Goal: Task Accomplishment & Management: Use online tool/utility

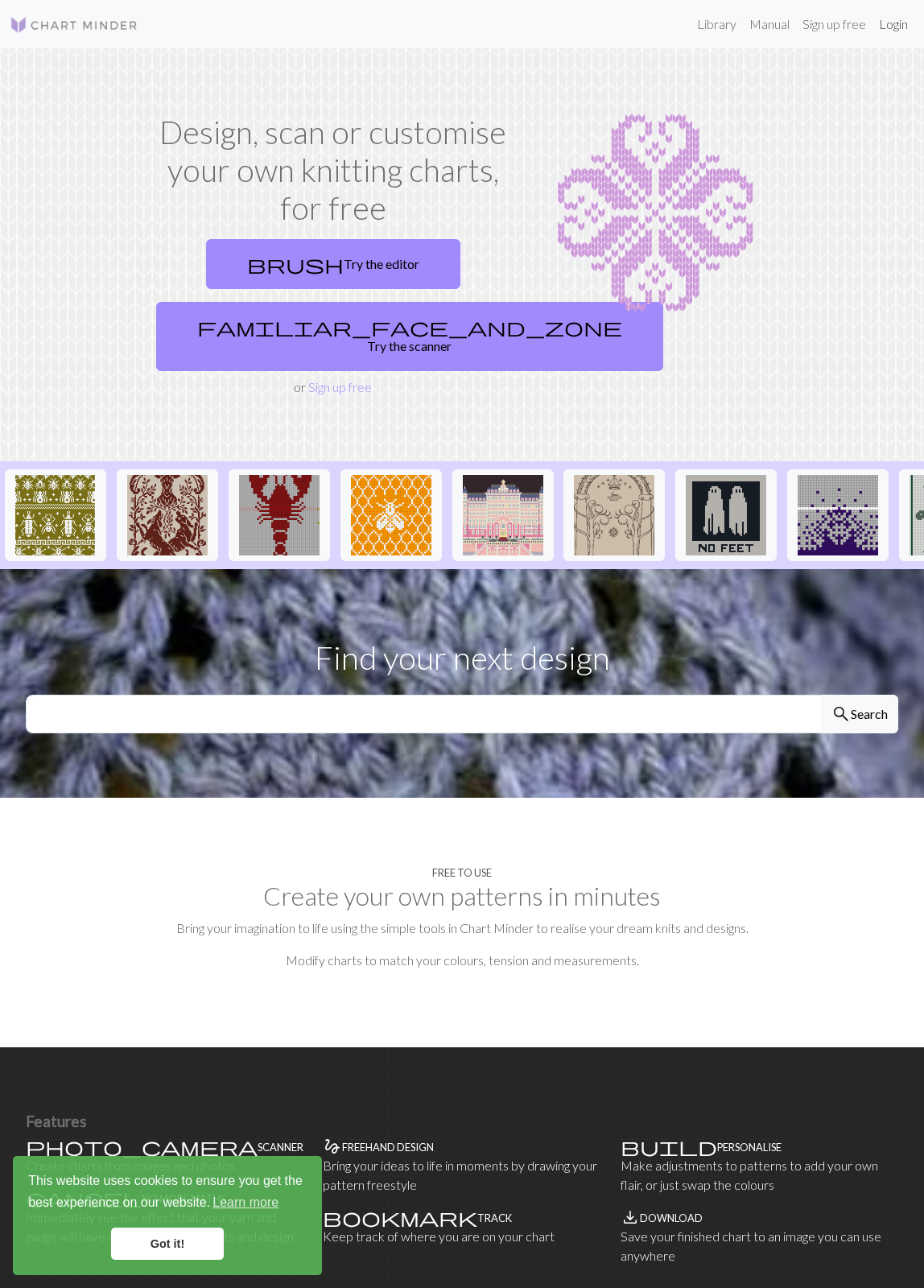
click at [894, 29] on link "Login" at bounding box center [893, 24] width 42 height 32
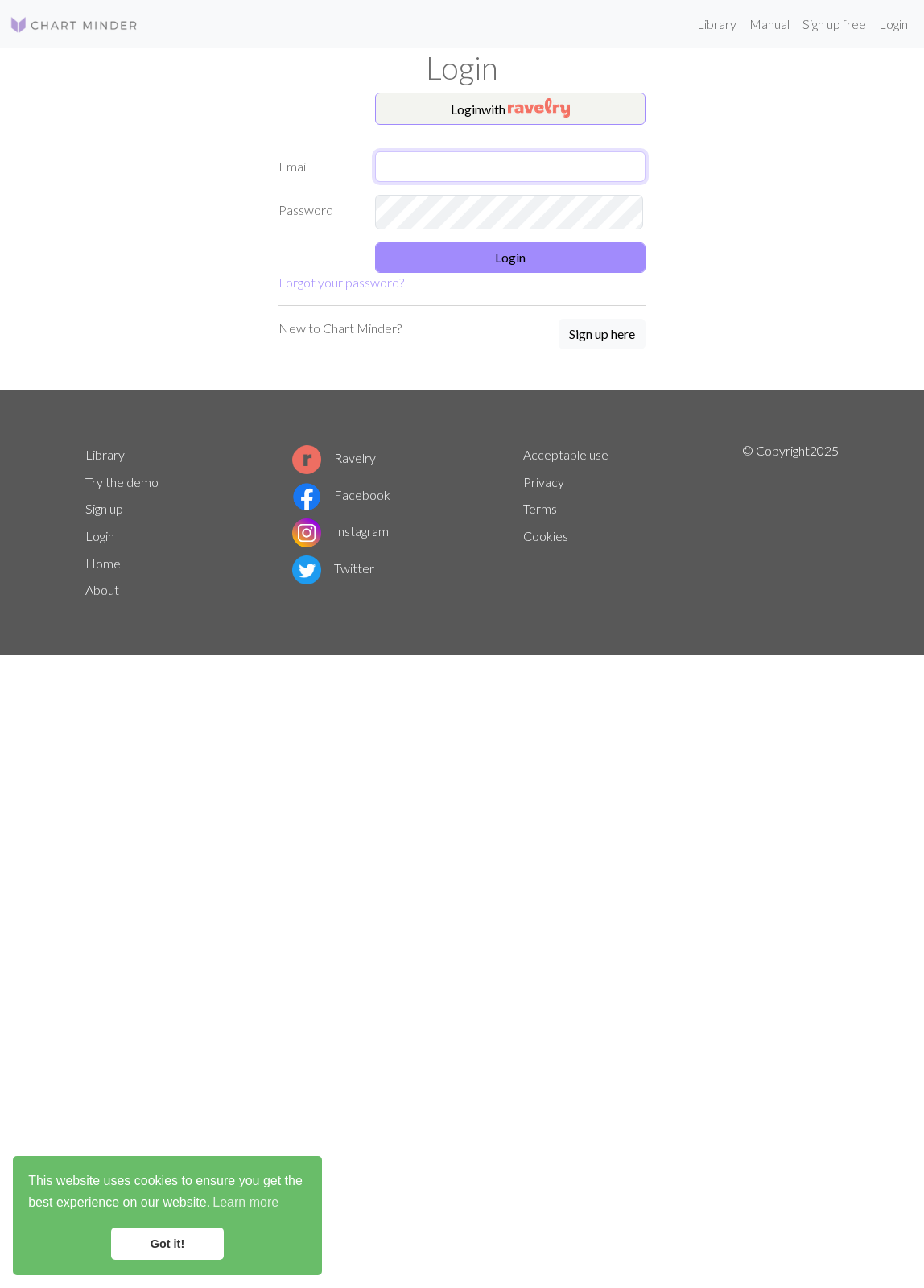
type input "[EMAIL_ADDRESS][DOMAIN_NAME]"
click at [486, 272] on button "Login" at bounding box center [510, 257] width 270 height 31
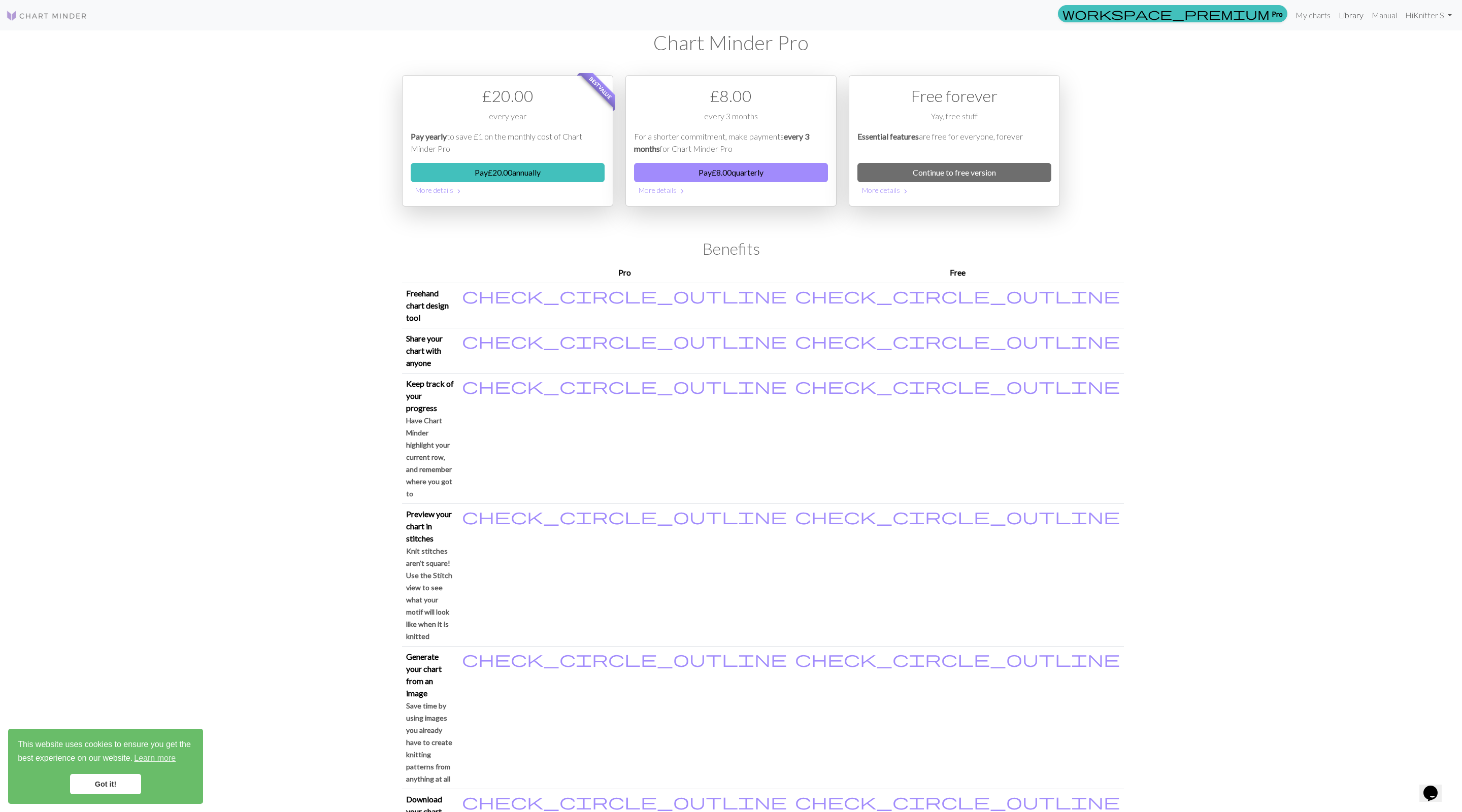
click at [582, 18] on link "Library" at bounding box center [1351, 15] width 33 height 20
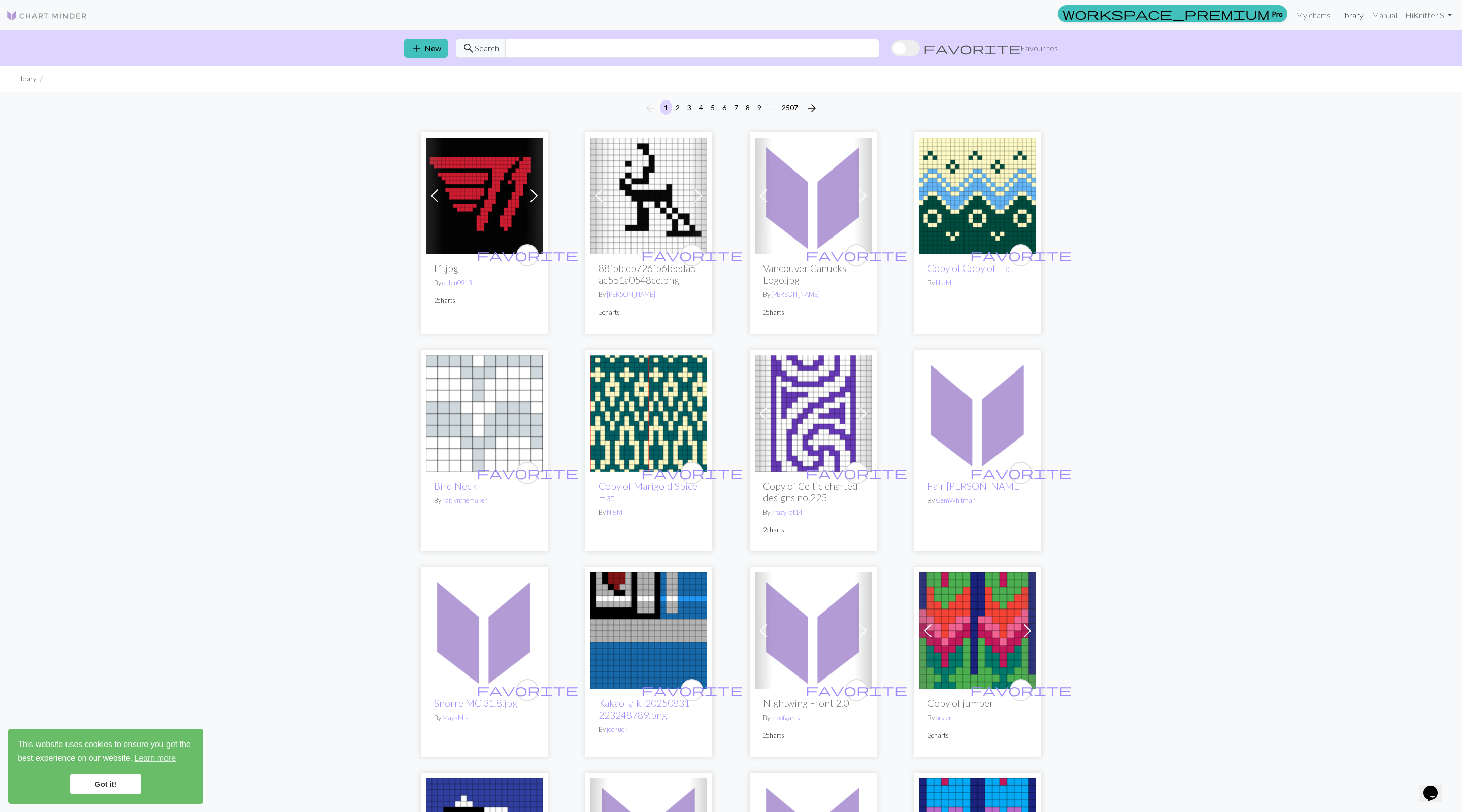
click at [582, 19] on link "Library" at bounding box center [1351, 15] width 33 height 20
click at [582, 18] on link "My charts" at bounding box center [1313, 15] width 43 height 20
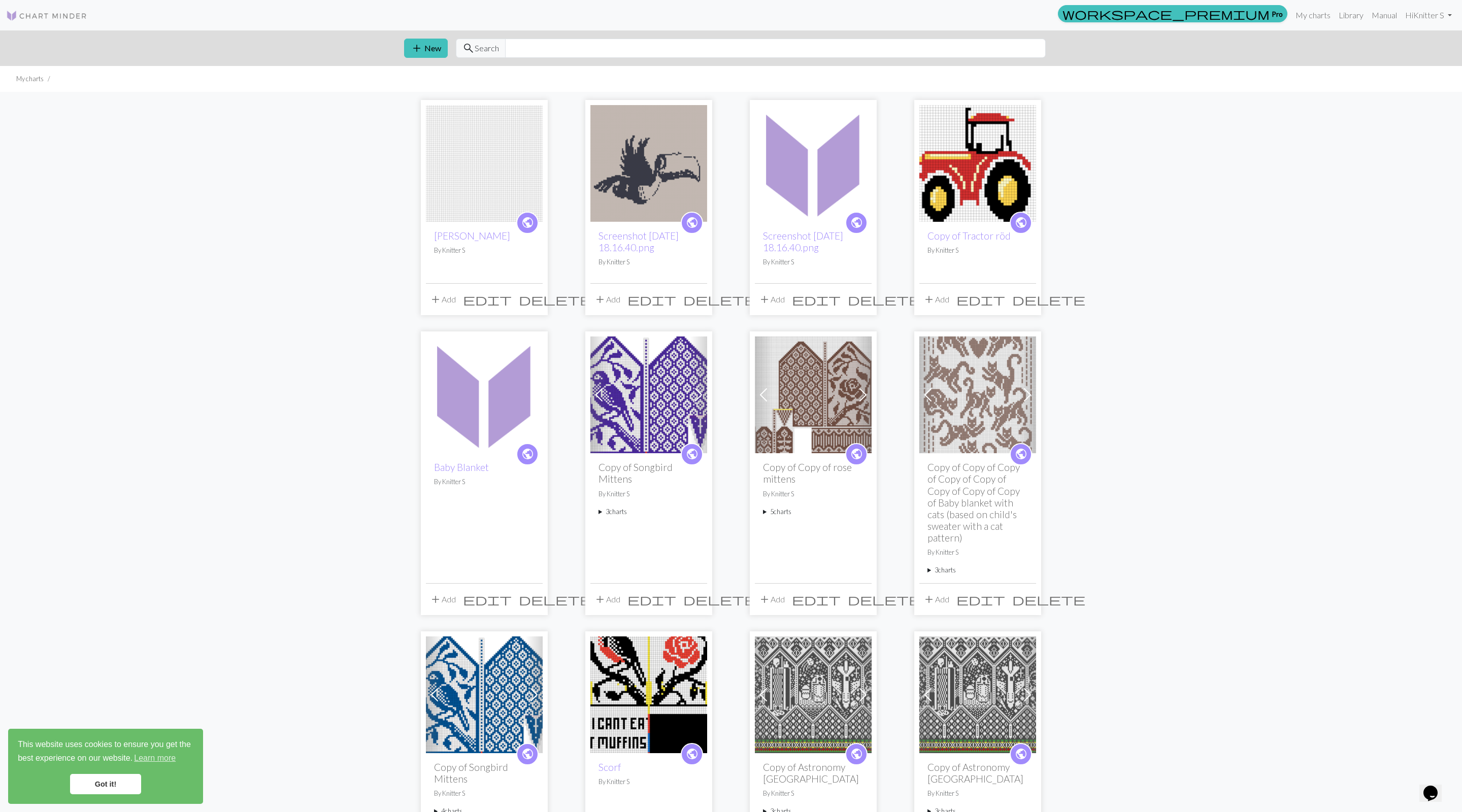
scroll to position [219, 0]
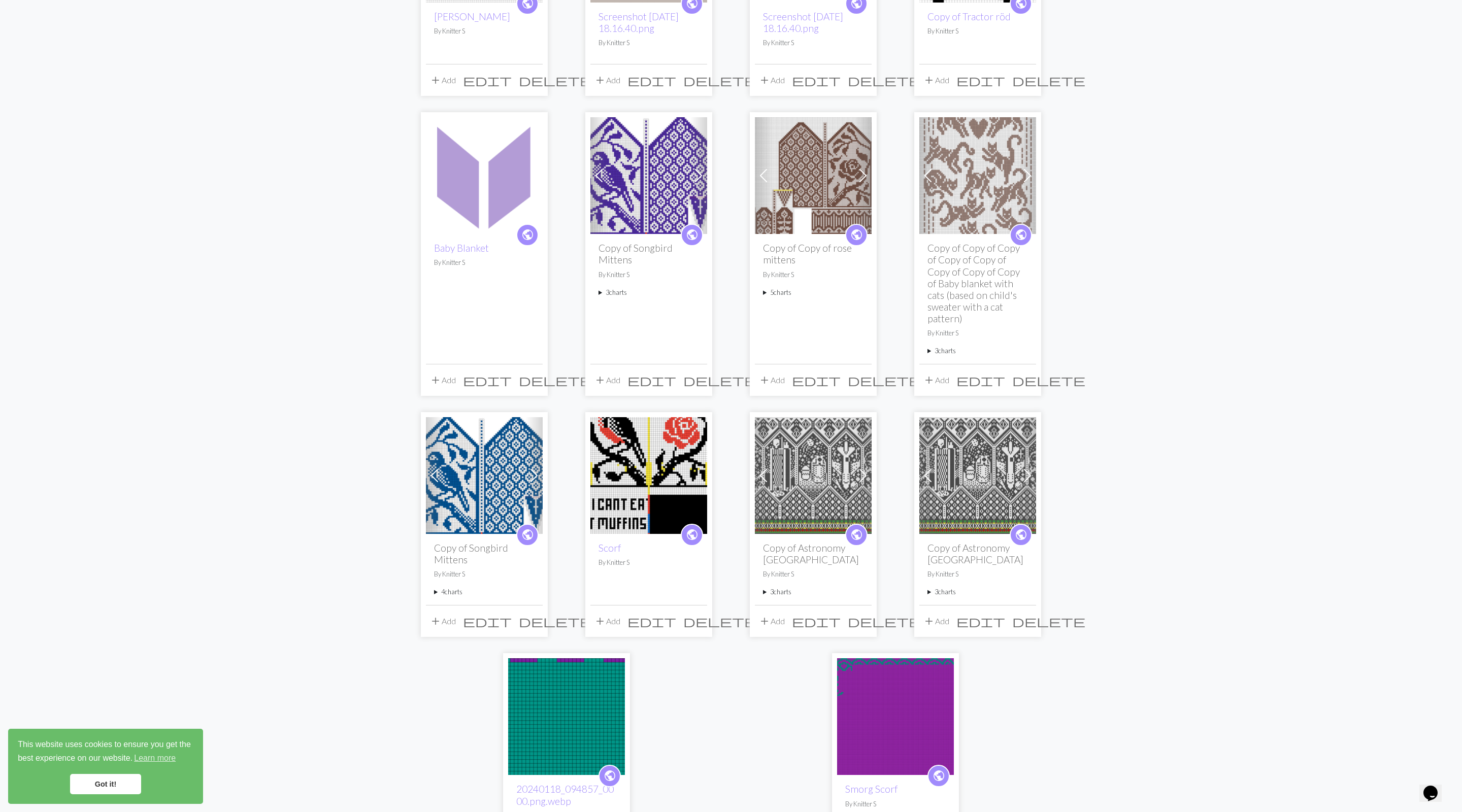
click at [582, 567] on p "By Knitter S" at bounding box center [649, 563] width 100 height 9
click at [582, 554] on link "Scorf" at bounding box center [610, 548] width 22 height 12
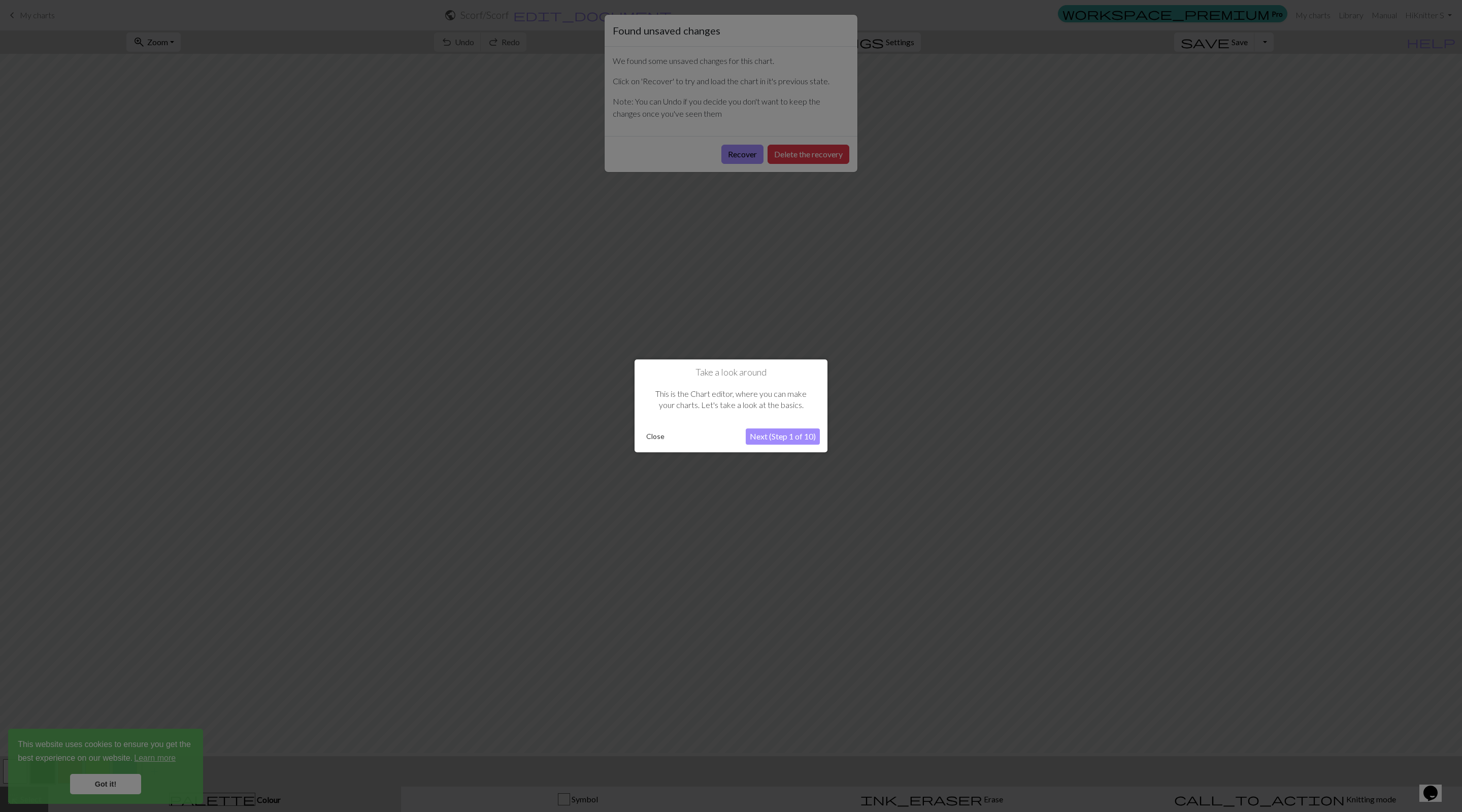
click at [582, 445] on button "Close" at bounding box center [655, 437] width 27 height 15
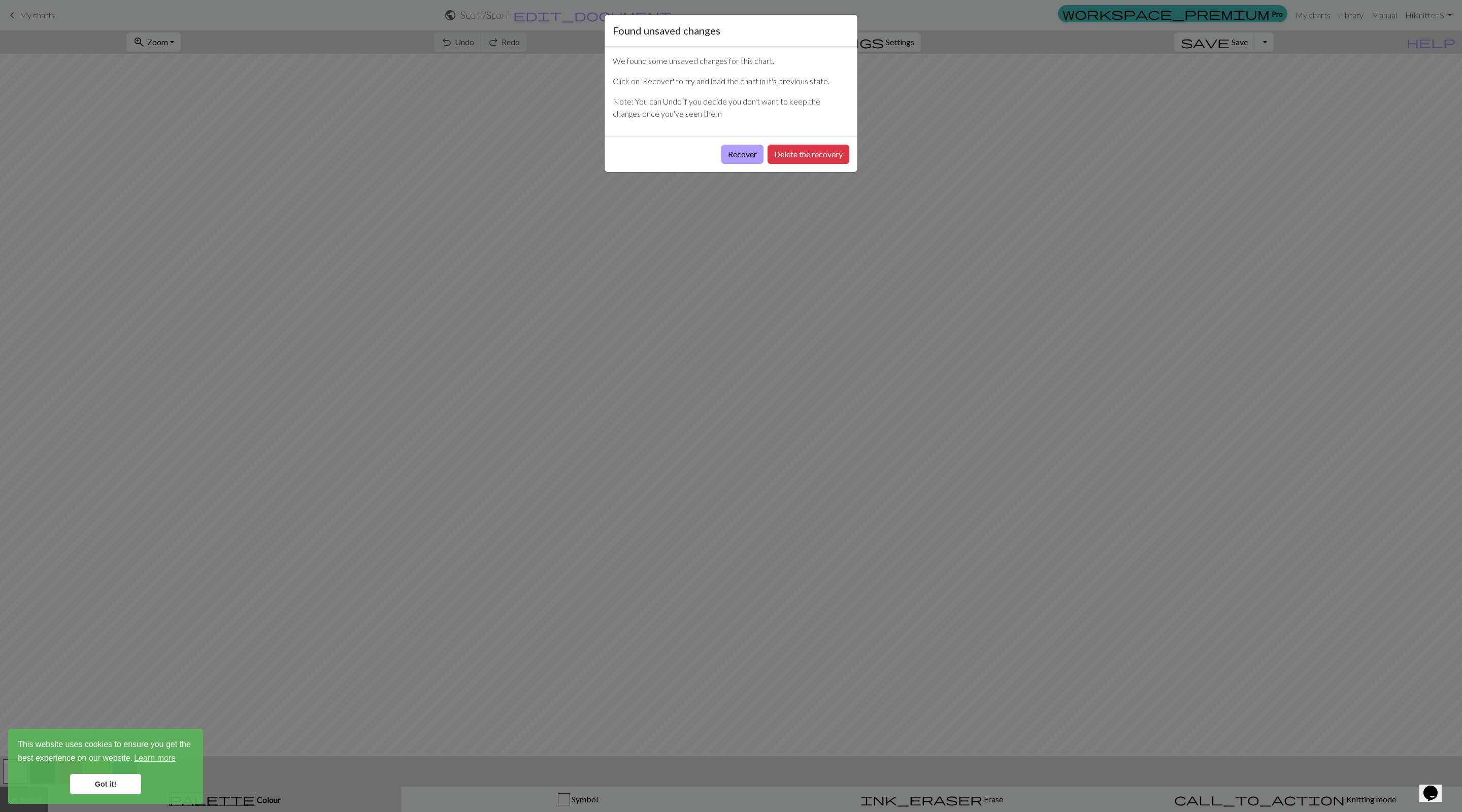
click at [582, 164] on button "Recover" at bounding box center [742, 154] width 42 height 19
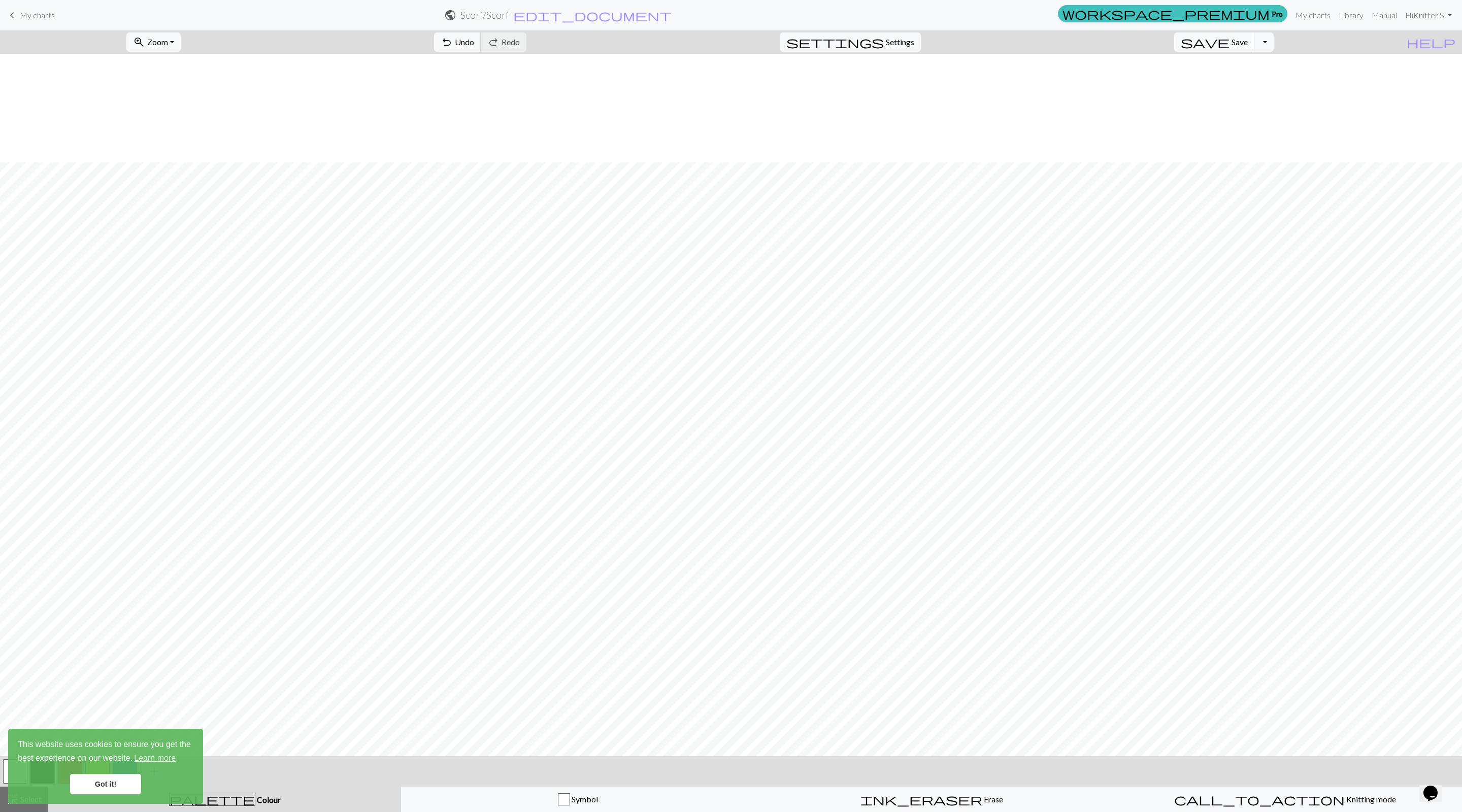
scroll to position [755, 0]
click at [115, 783] on link "Got it!" at bounding box center [106, 784] width 71 height 20
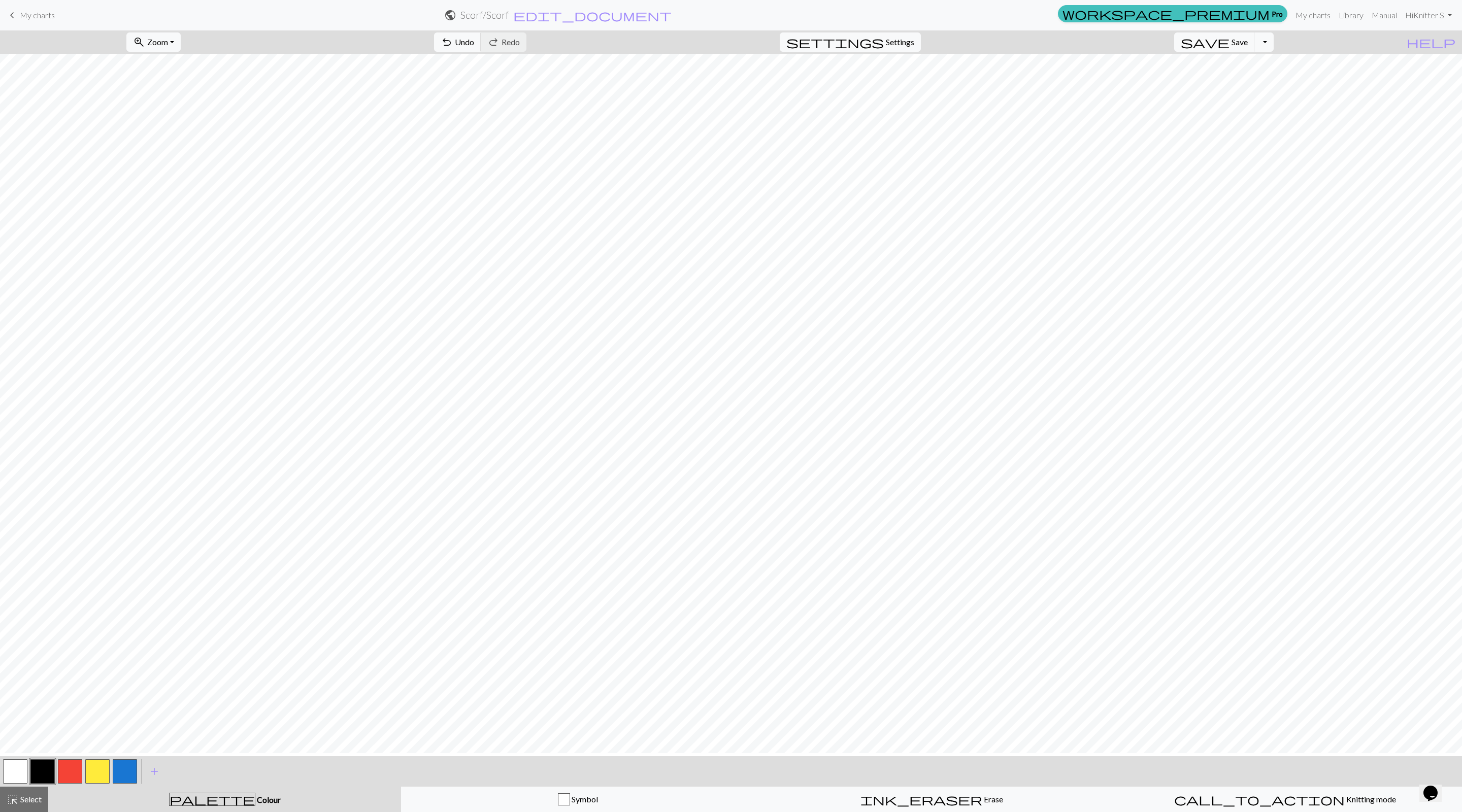
click at [68, 775] on div "Got it!" at bounding box center [106, 784] width 176 height 20
click at [67, 781] on button "button" at bounding box center [70, 771] width 24 height 24
click at [101, 768] on button "button" at bounding box center [97, 771] width 24 height 24
click at [481, 40] on button "undo Undo Undo" at bounding box center [458, 42] width 47 height 19
click at [47, 767] on button "button" at bounding box center [42, 771] width 24 height 24
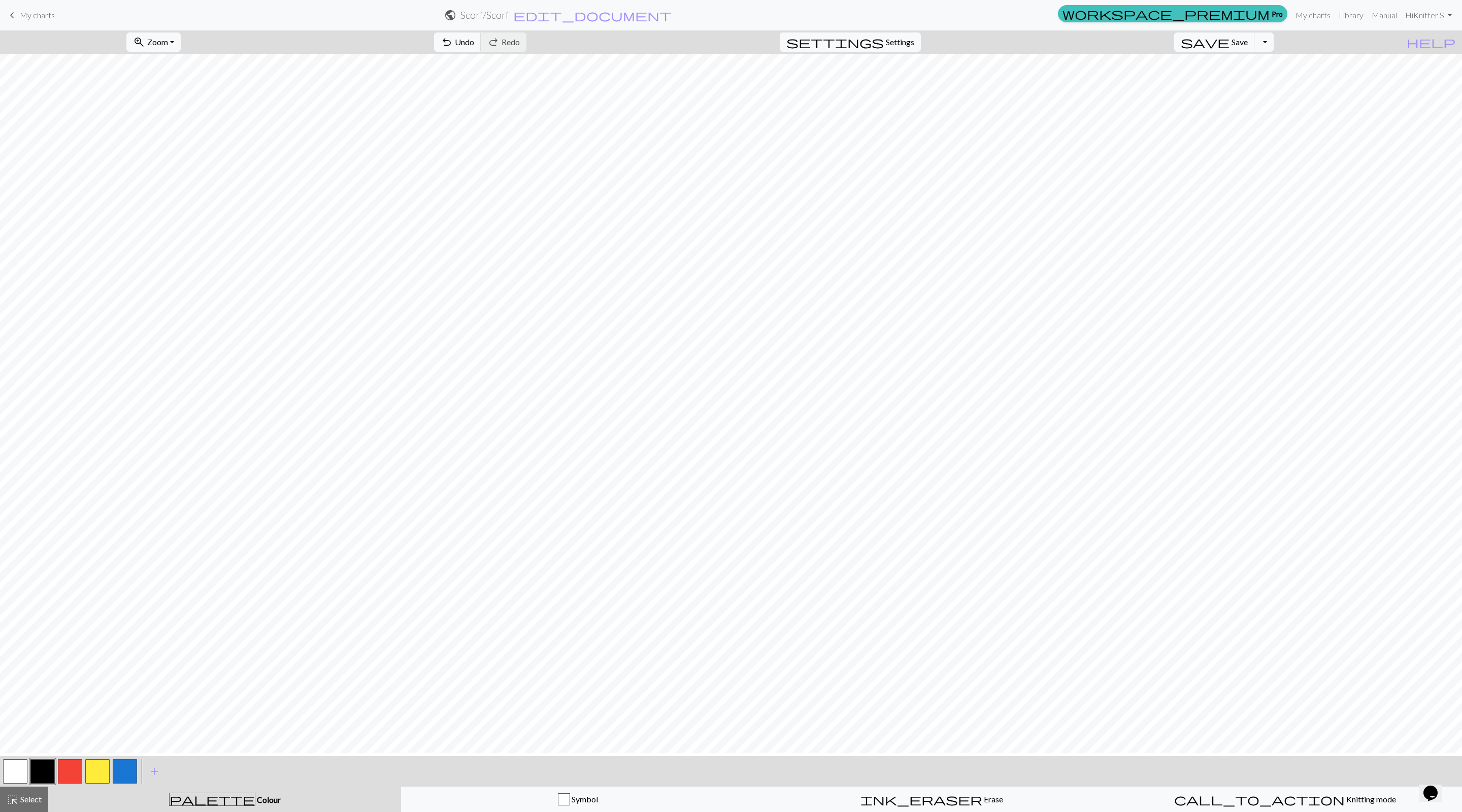
click at [22, 775] on button "button" at bounding box center [15, 771] width 24 height 24
click at [49, 775] on button "button" at bounding box center [42, 771] width 24 height 24
click at [27, 772] on button "button" at bounding box center [15, 771] width 24 height 24
